Goal: Task Accomplishment & Management: Manage account settings

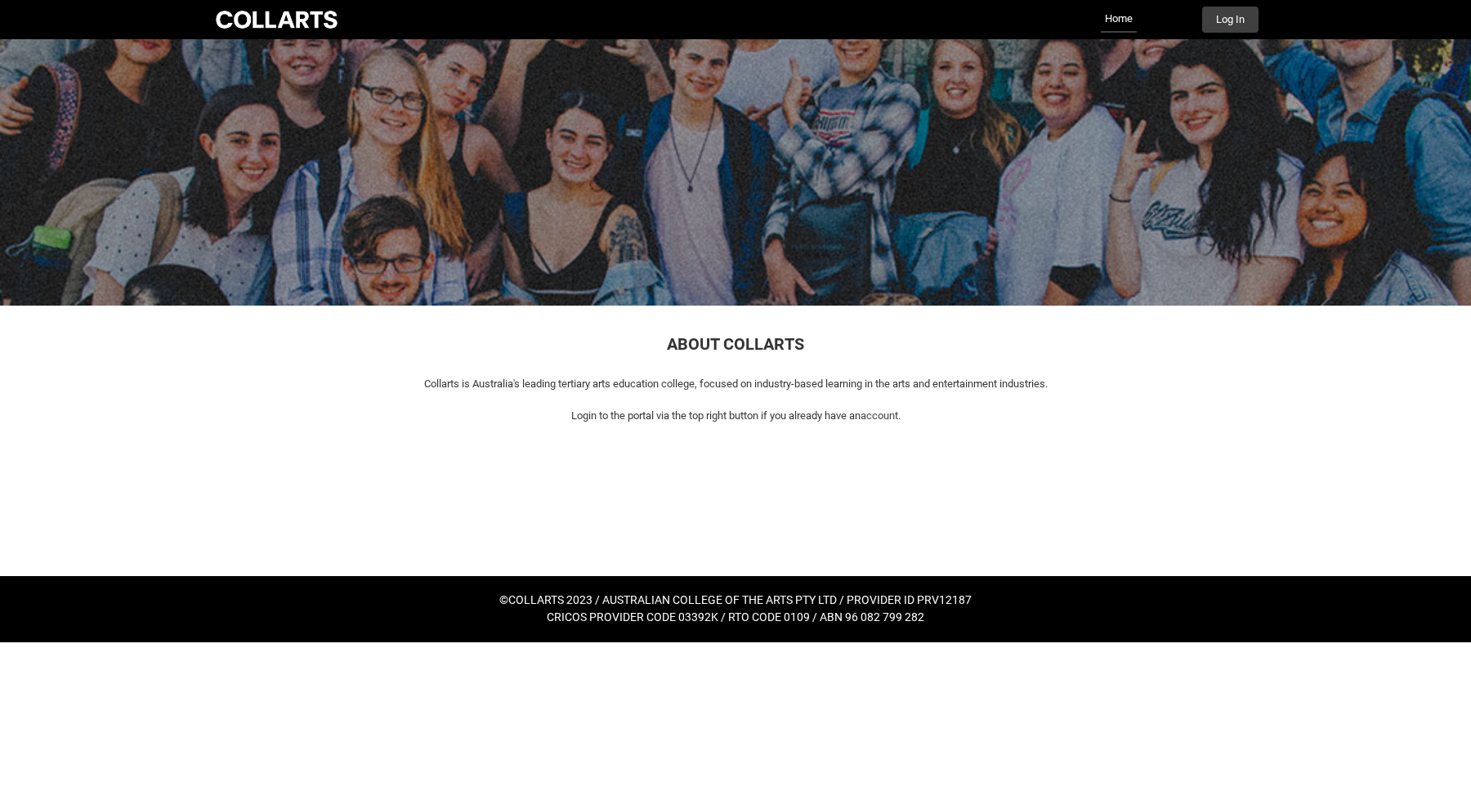
click at [1238, 34] on div "Collarts Education Community Home More Log In" at bounding box center [736, 19] width 1046 height 39
click at [1220, 1] on div "Collarts Education Community Home More Log In" at bounding box center [736, 19] width 1046 height 39
click at [1220, 13] on button "Log In" at bounding box center [1230, 20] width 56 height 26
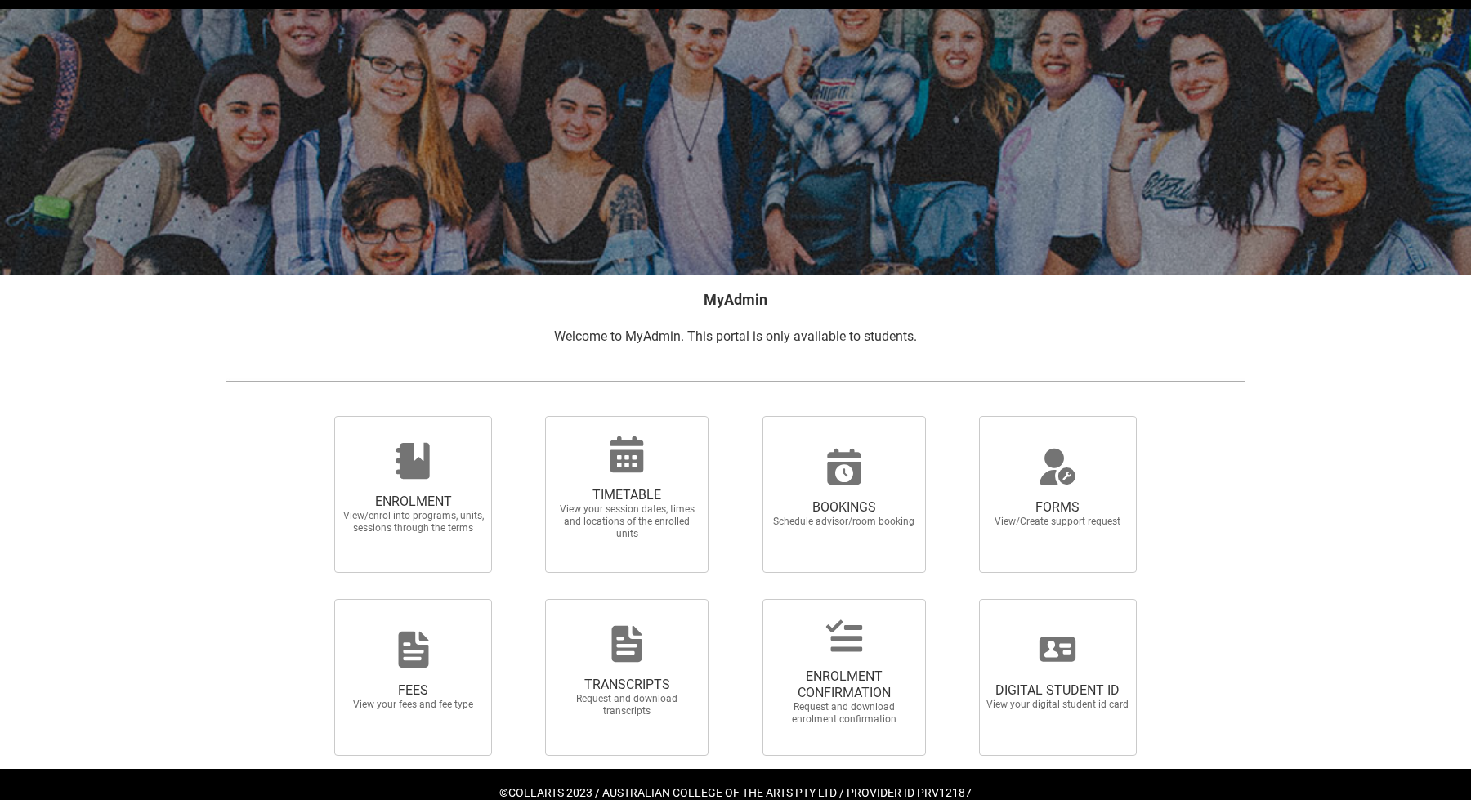
scroll to position [87, 0]
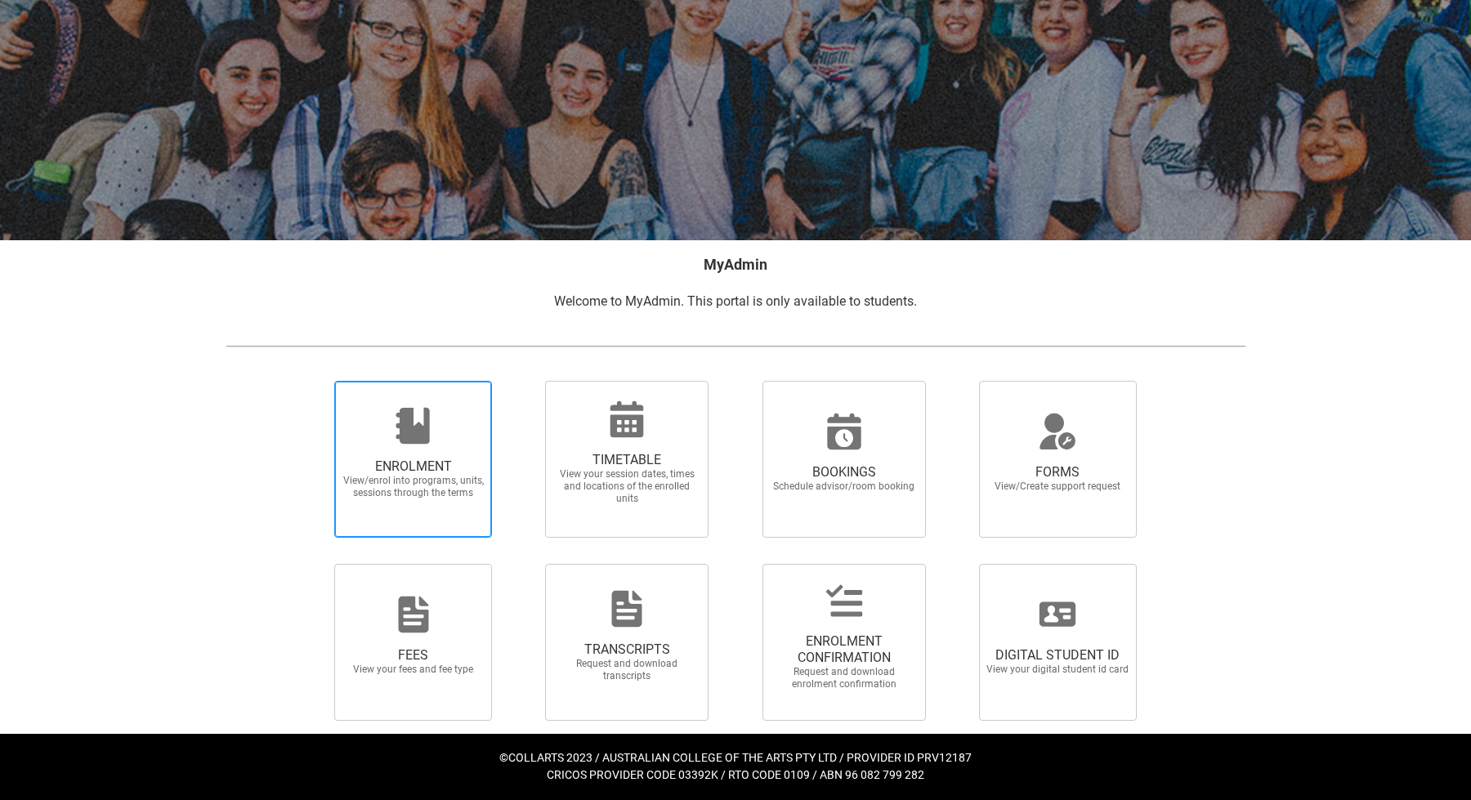
click at [445, 520] on span "ENROLMENT View/enrol into programs, units, sessions through the terms" at bounding box center [413, 459] width 158 height 157
click at [315, 381] on input "ENROLMENT View/enrol into programs, units, sessions through the terms" at bounding box center [314, 380] width 1 height 1
radio input "true"
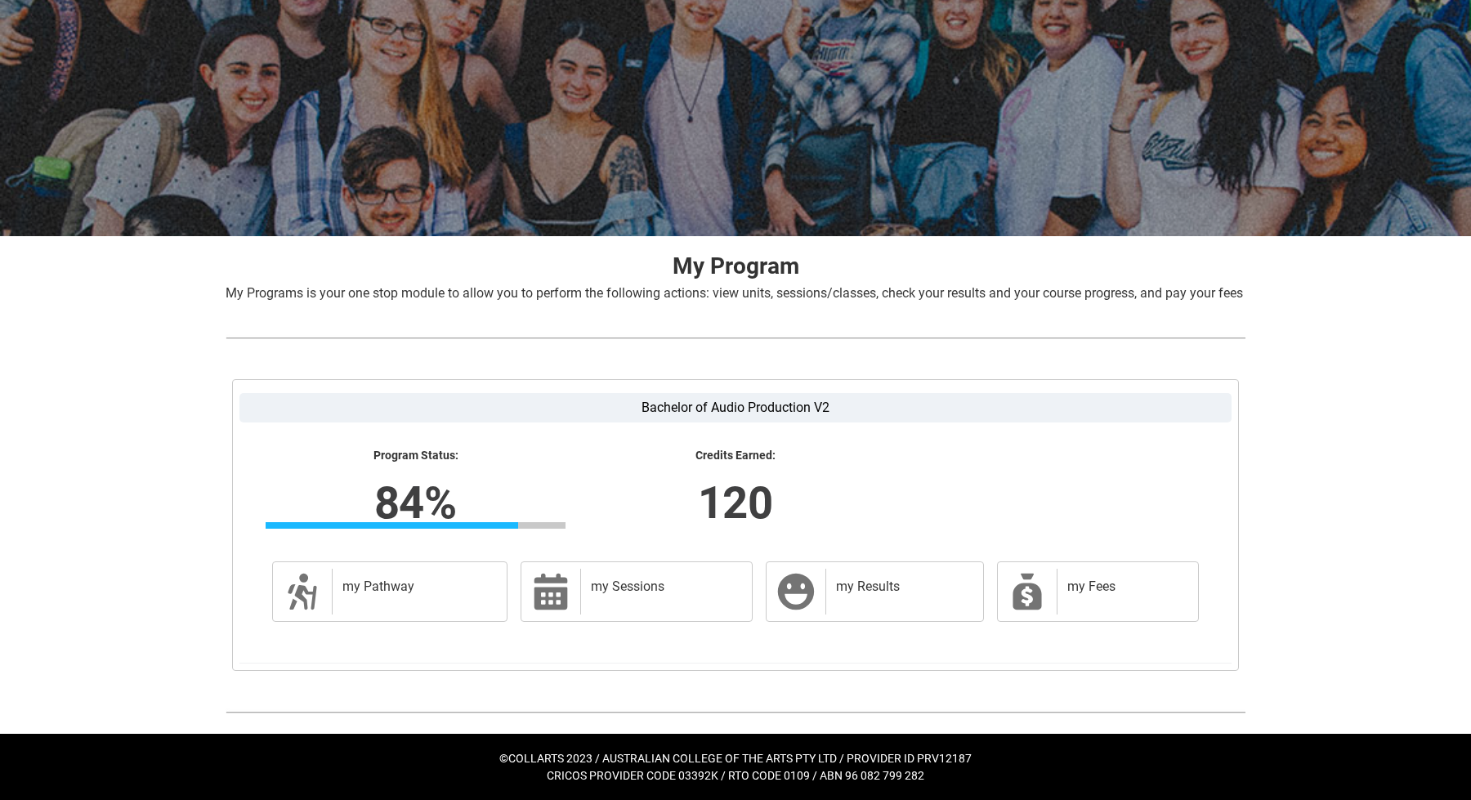
scroll to position [110, 0]
click at [878, 580] on h2 "my Results" at bounding box center [901, 587] width 131 height 16
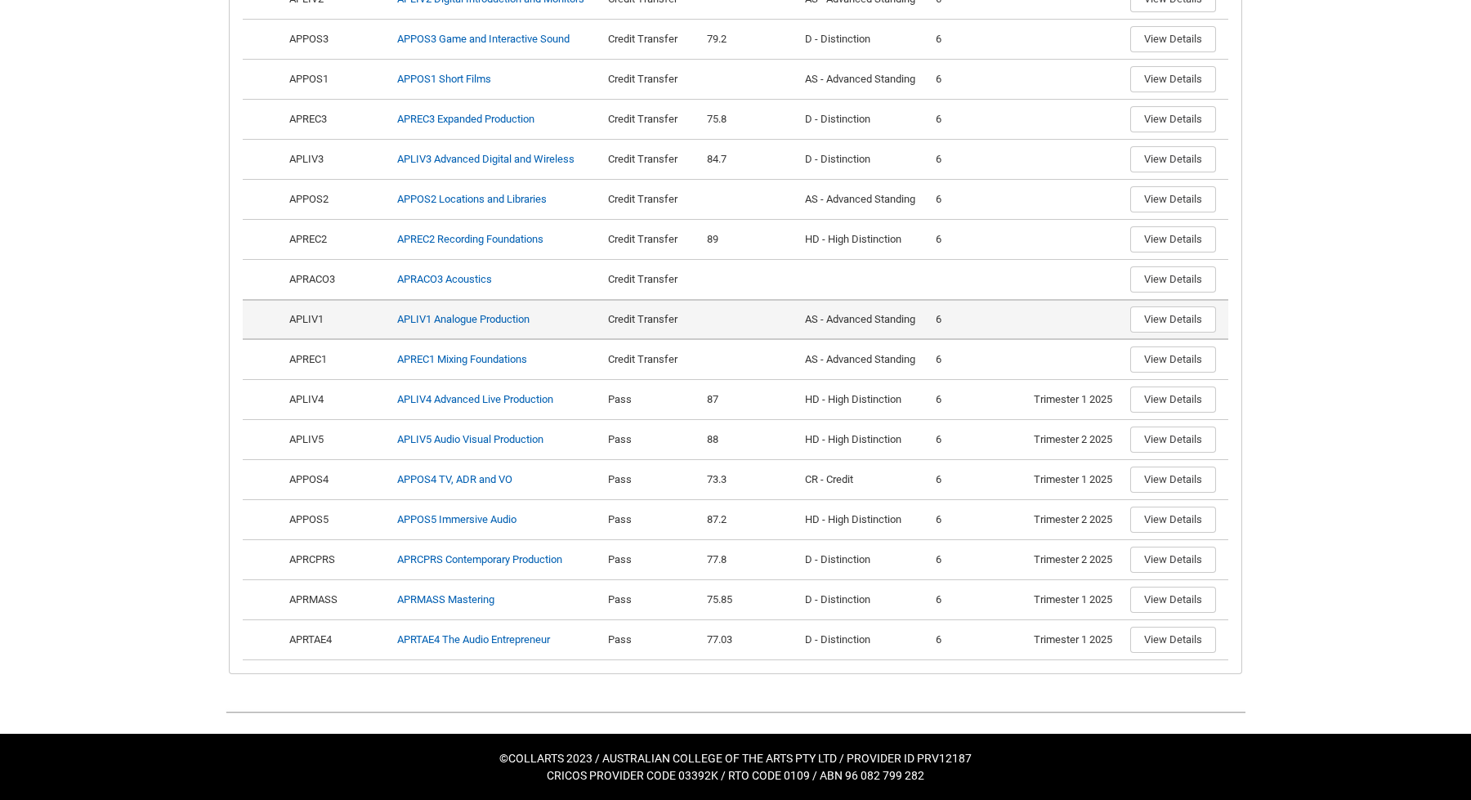
scroll to position [792, 0]
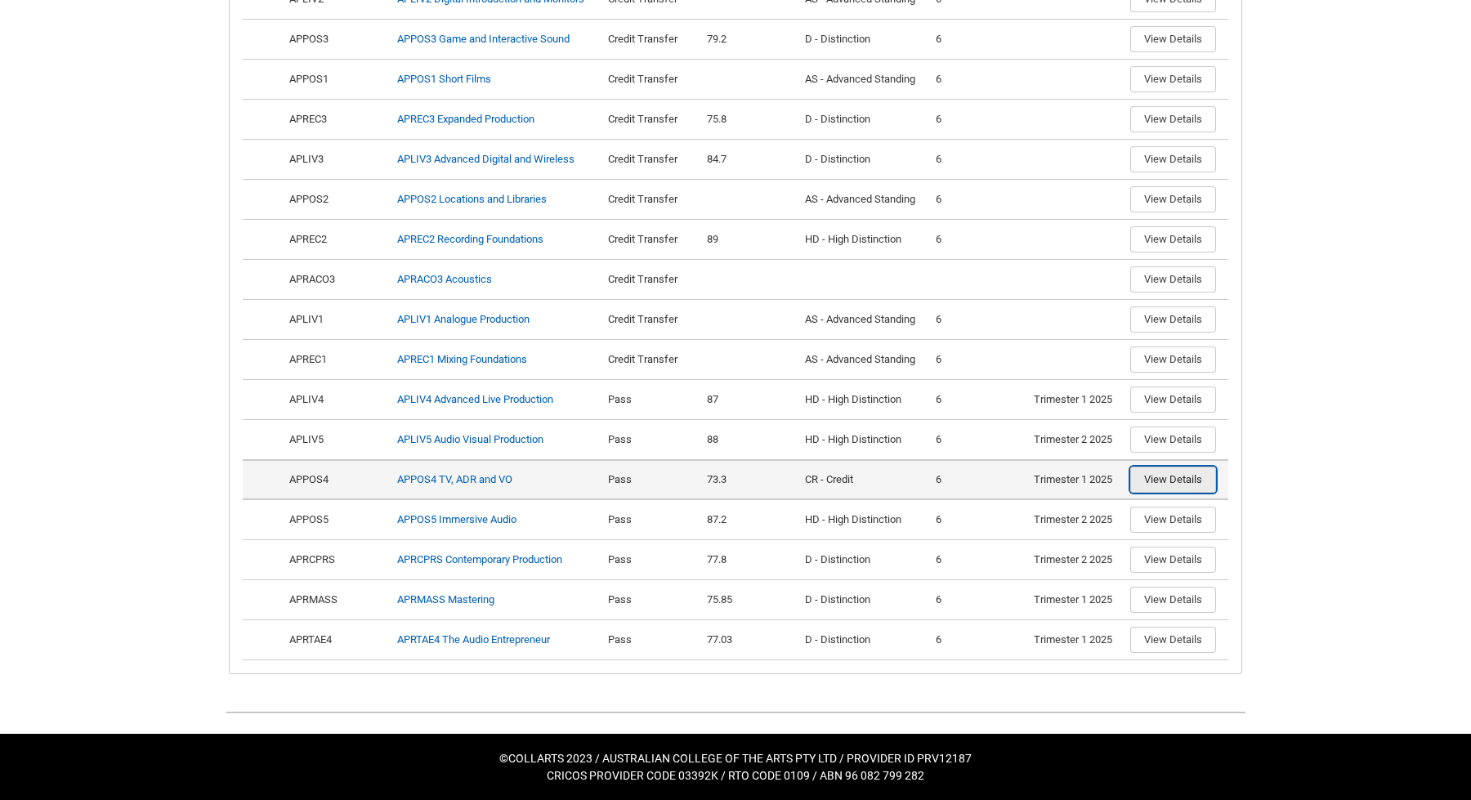
click at [1170, 477] on button "View Details" at bounding box center [1173, 480] width 86 height 26
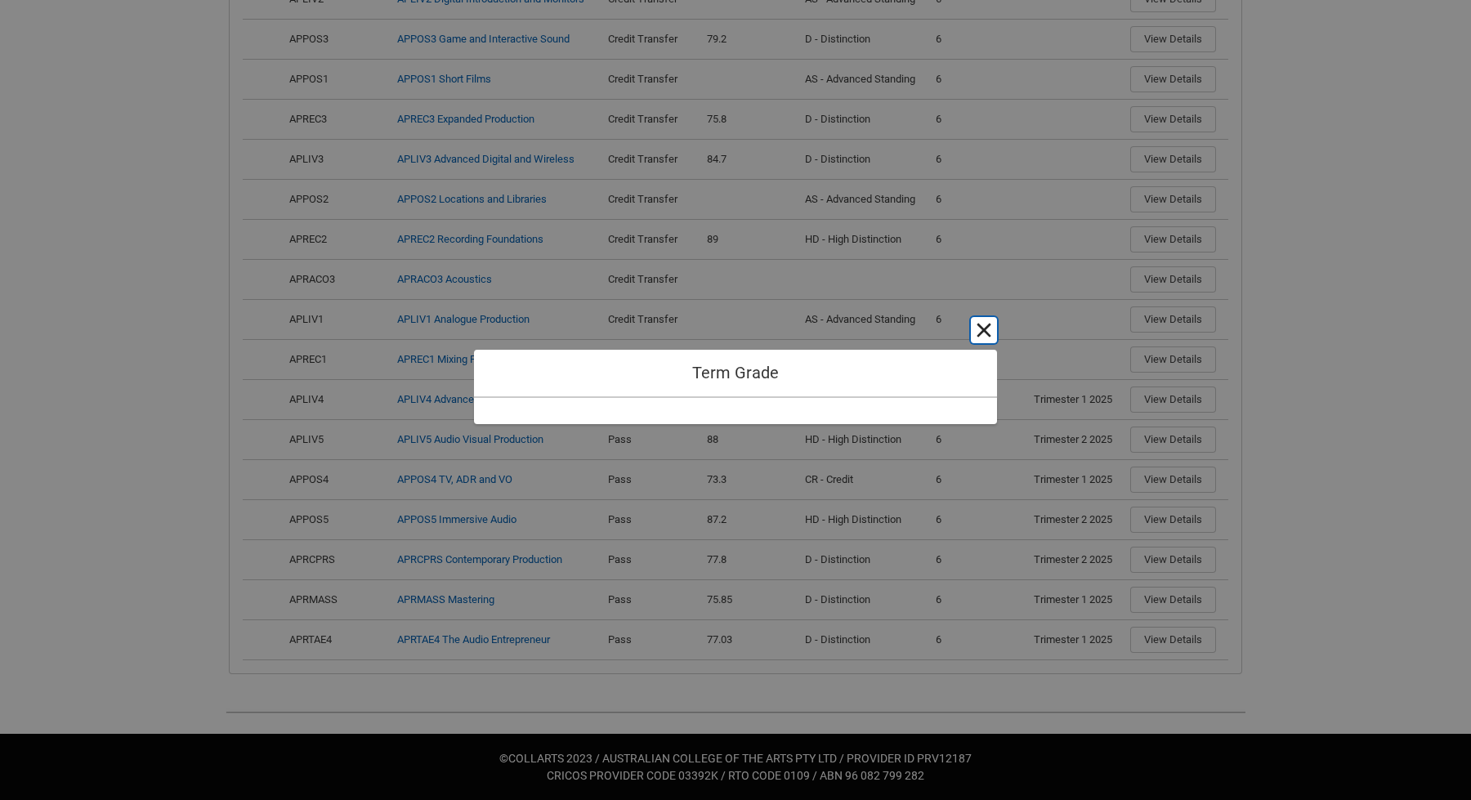
click at [992, 324] on button "Cancel and close" at bounding box center [984, 330] width 26 height 26
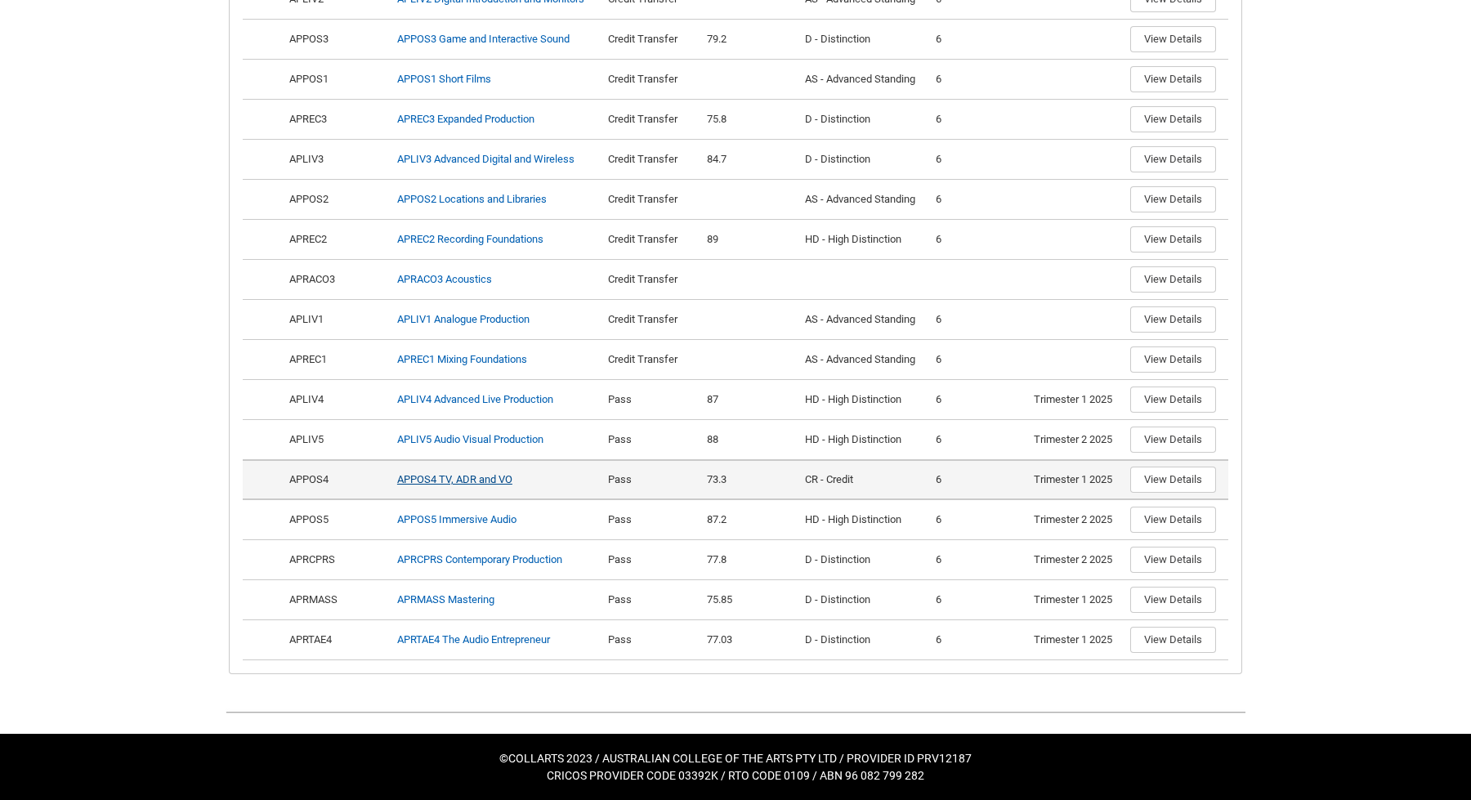
click at [425, 482] on link "APPOS4 TV, ADR and VO" at bounding box center [454, 479] width 115 height 12
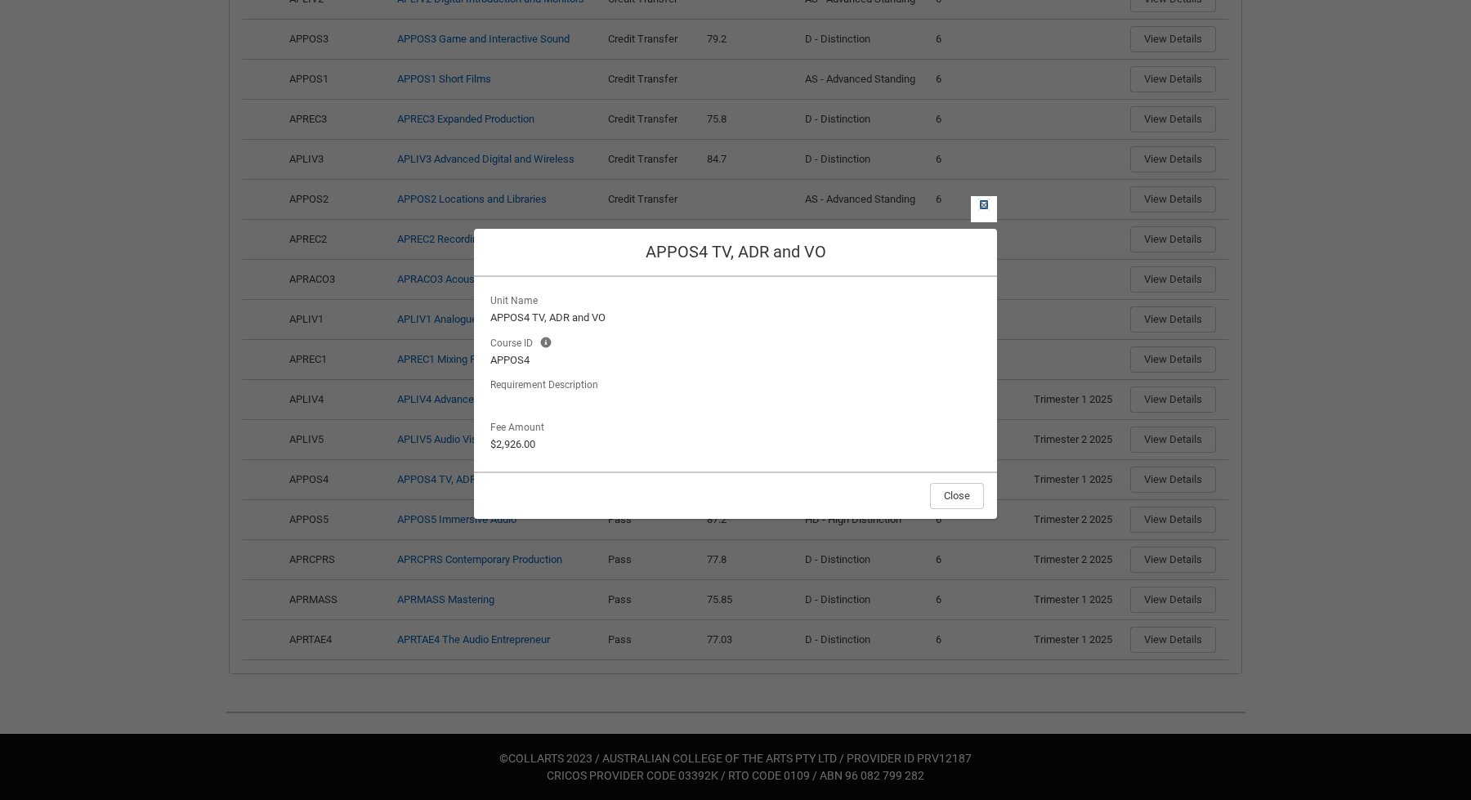
click at [981, 204] on lightning-primitive-icon "button" at bounding box center [983, 205] width 11 height 12
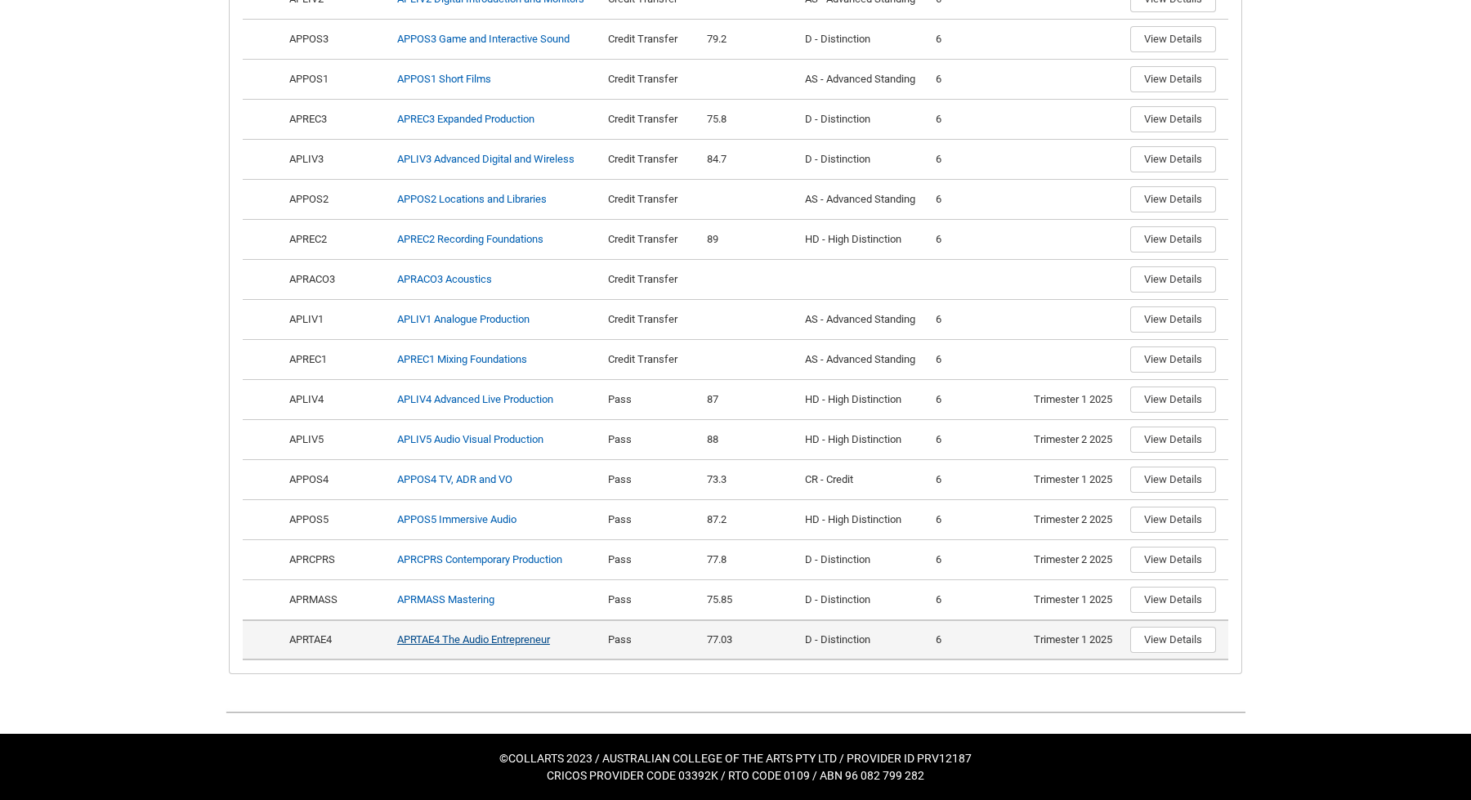
click at [538, 635] on link "APRTAE4 The Audio Entrepreneur" at bounding box center [473, 639] width 153 height 12
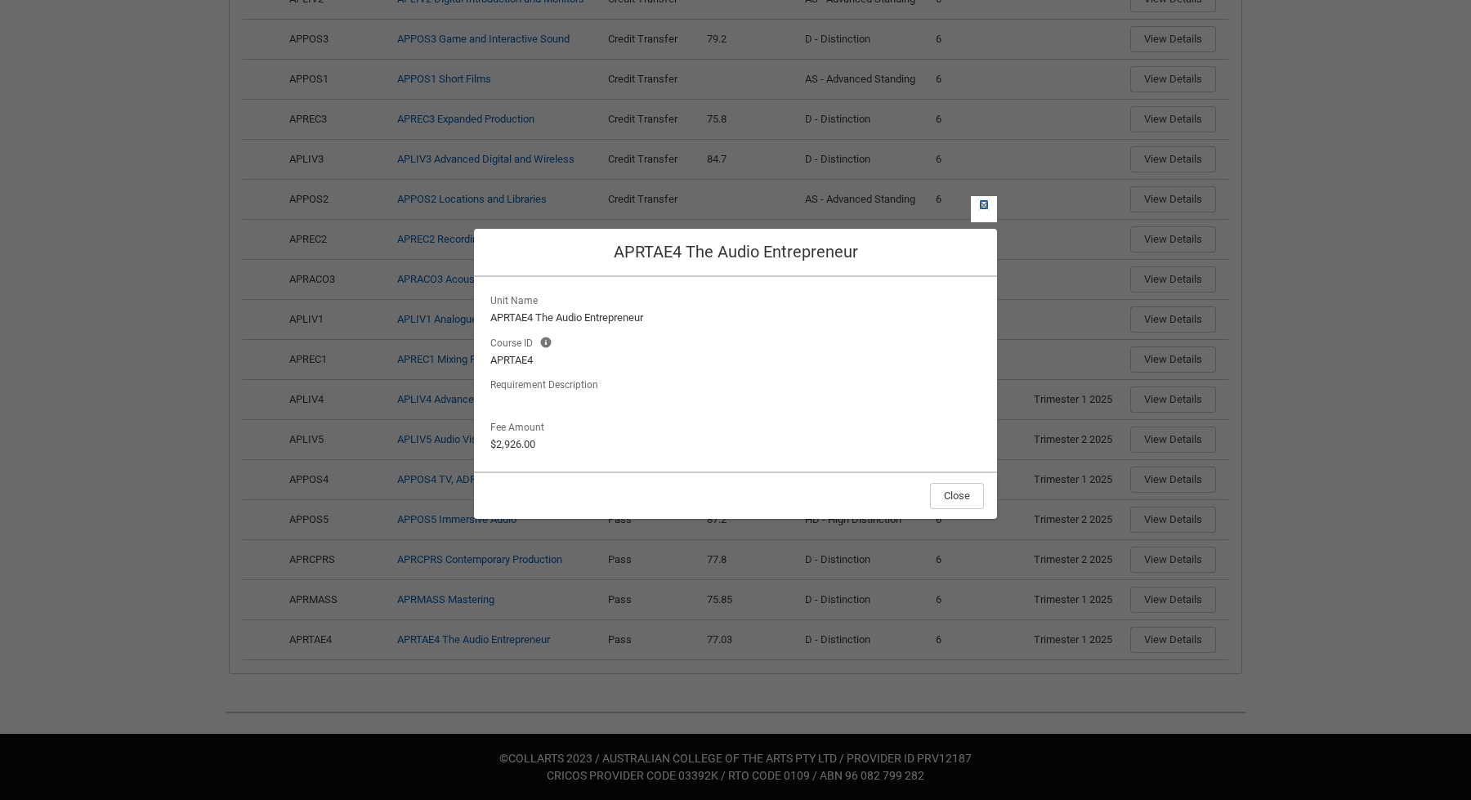
click at [983, 204] on lightning-primitive-icon "button" at bounding box center [983, 205] width 11 height 12
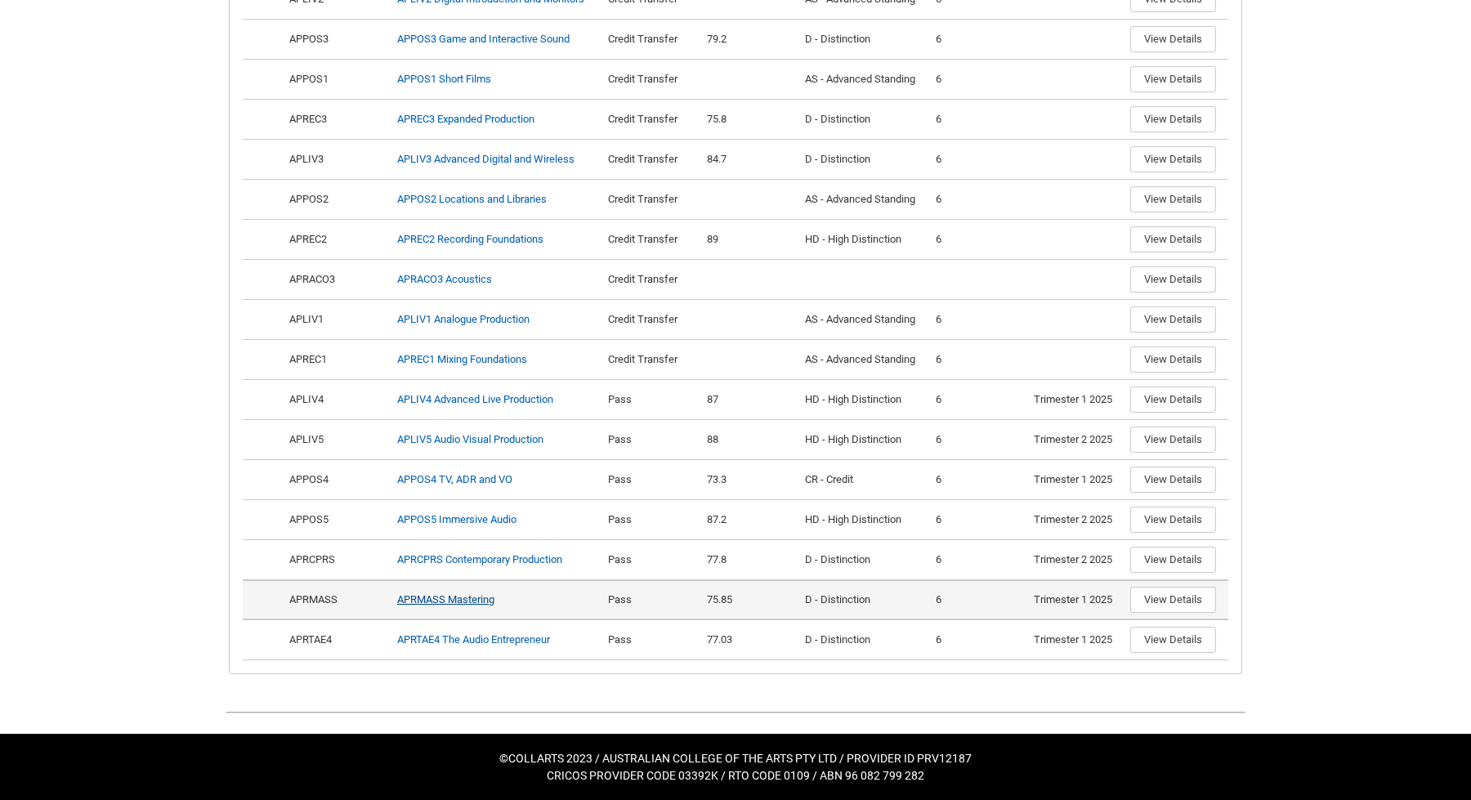
click at [430, 602] on link "APRMASS Mastering" at bounding box center [445, 599] width 97 height 12
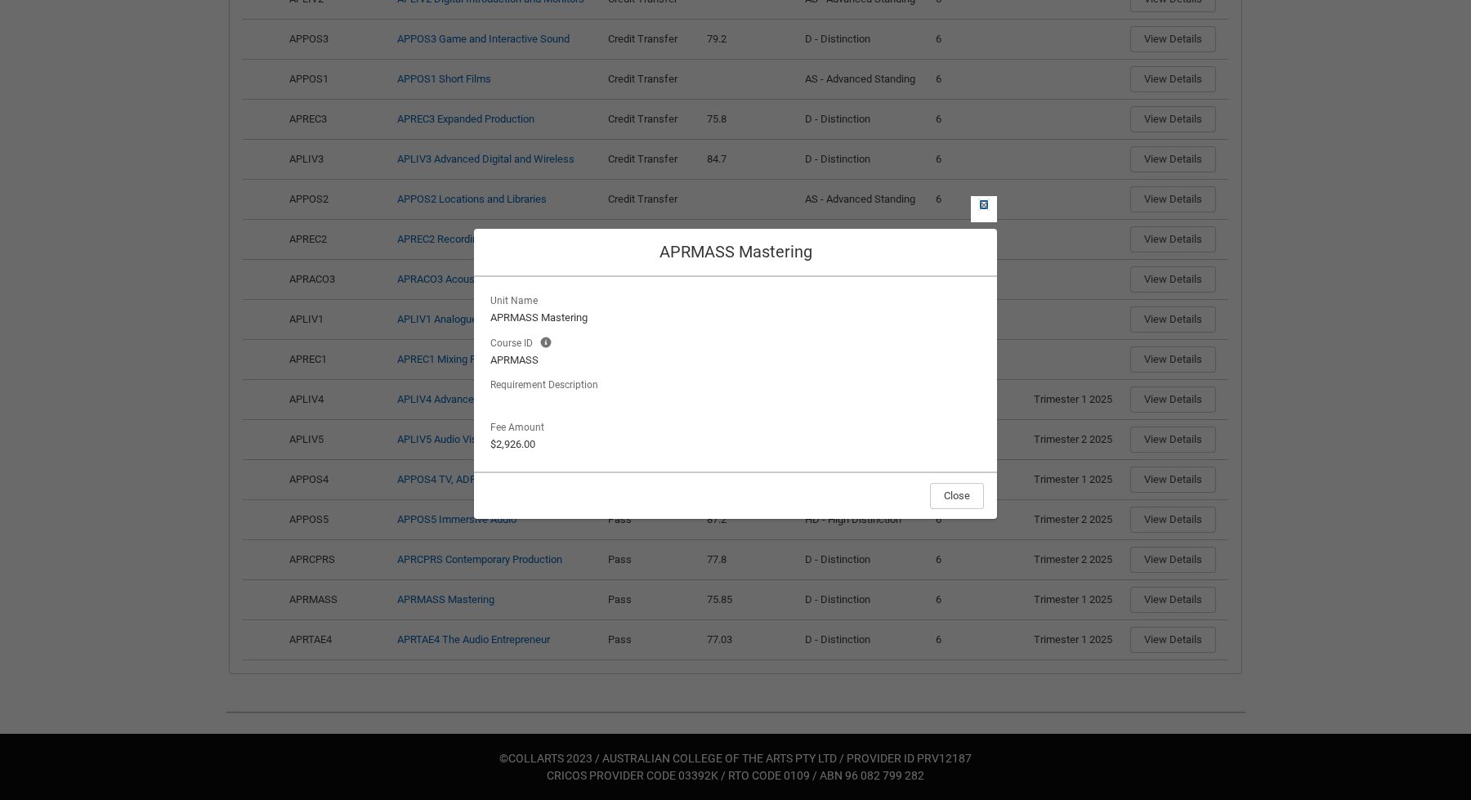
click at [984, 203] on lightning-primitive-icon "button" at bounding box center [983, 205] width 11 height 12
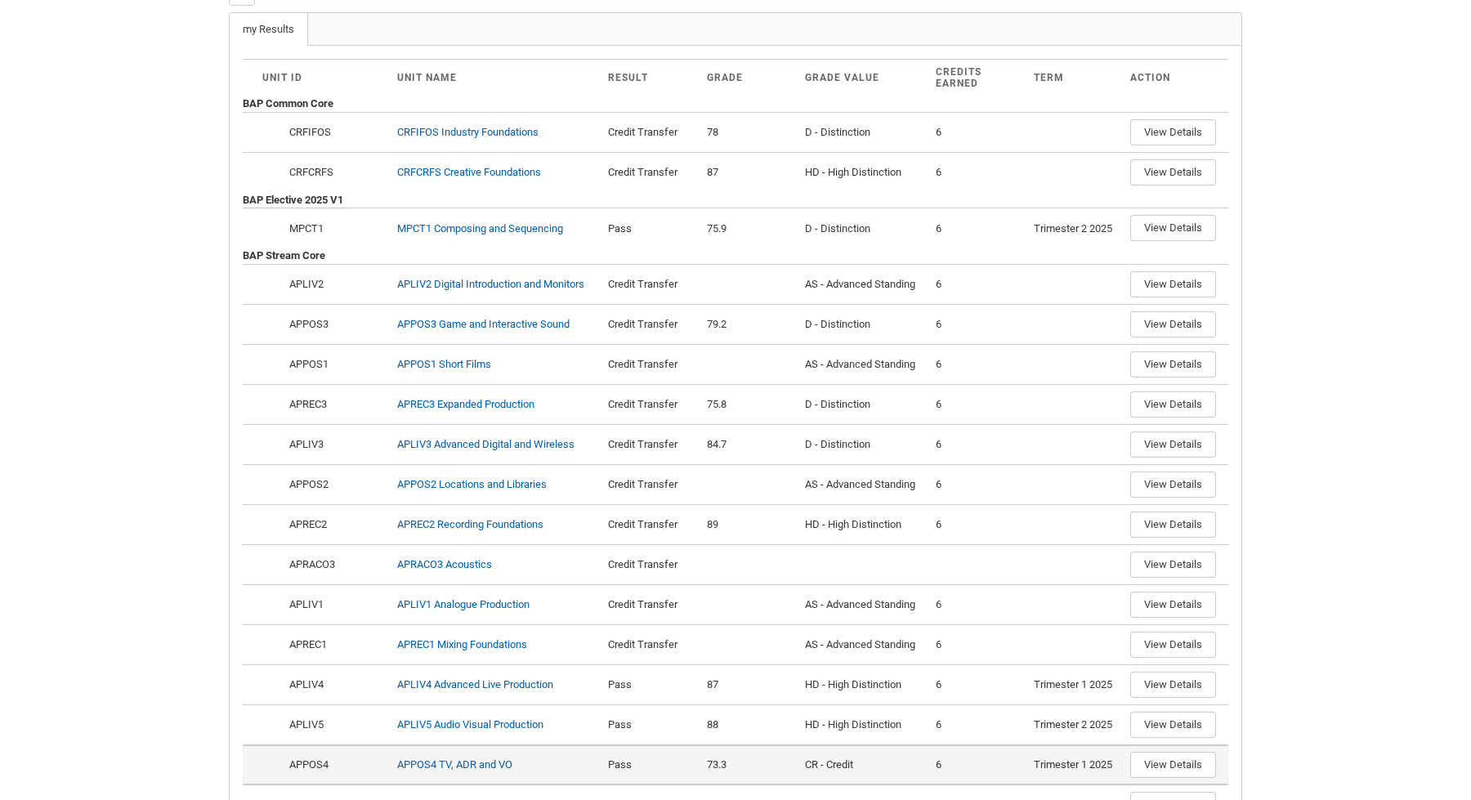
scroll to position [0, 0]
